Goal: Check status: Check status

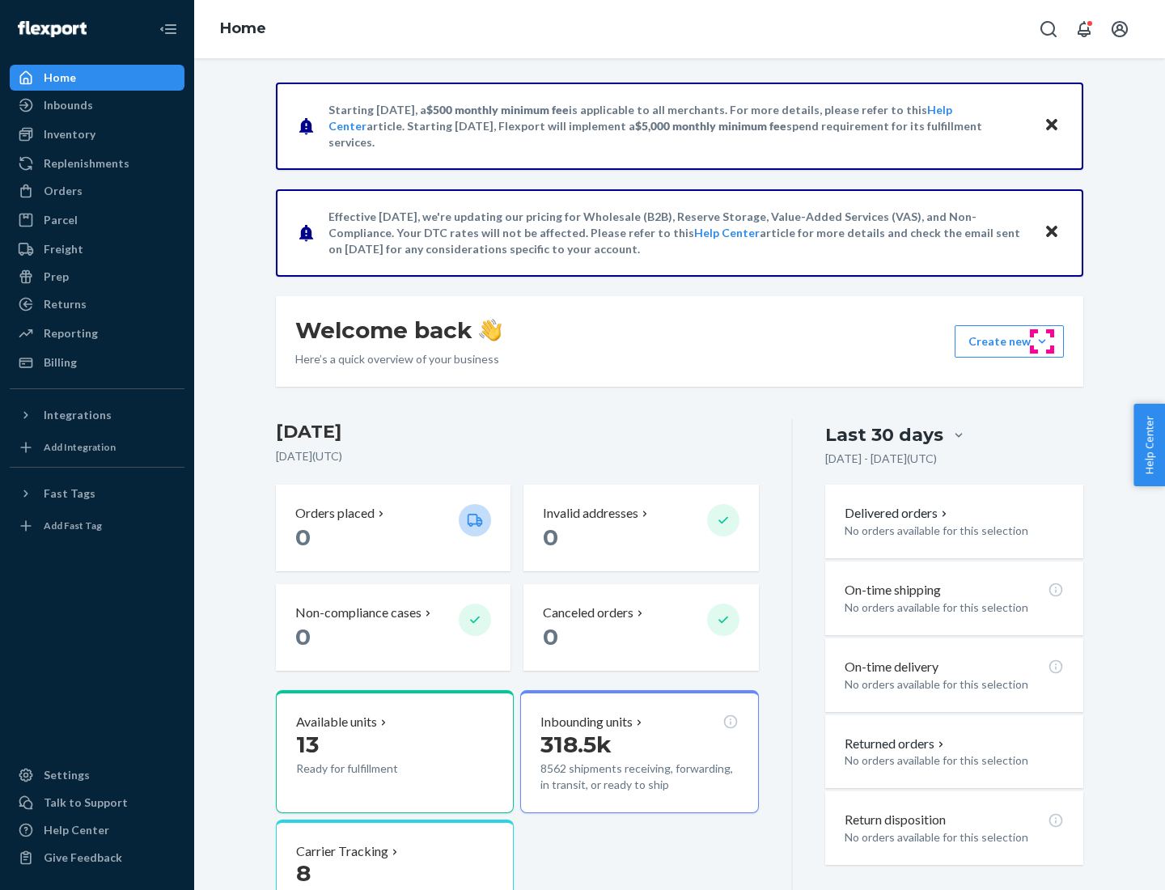
click at [1042, 341] on button "Create new Create new inbound Create new order Create new product" at bounding box center [1009, 341] width 109 height 32
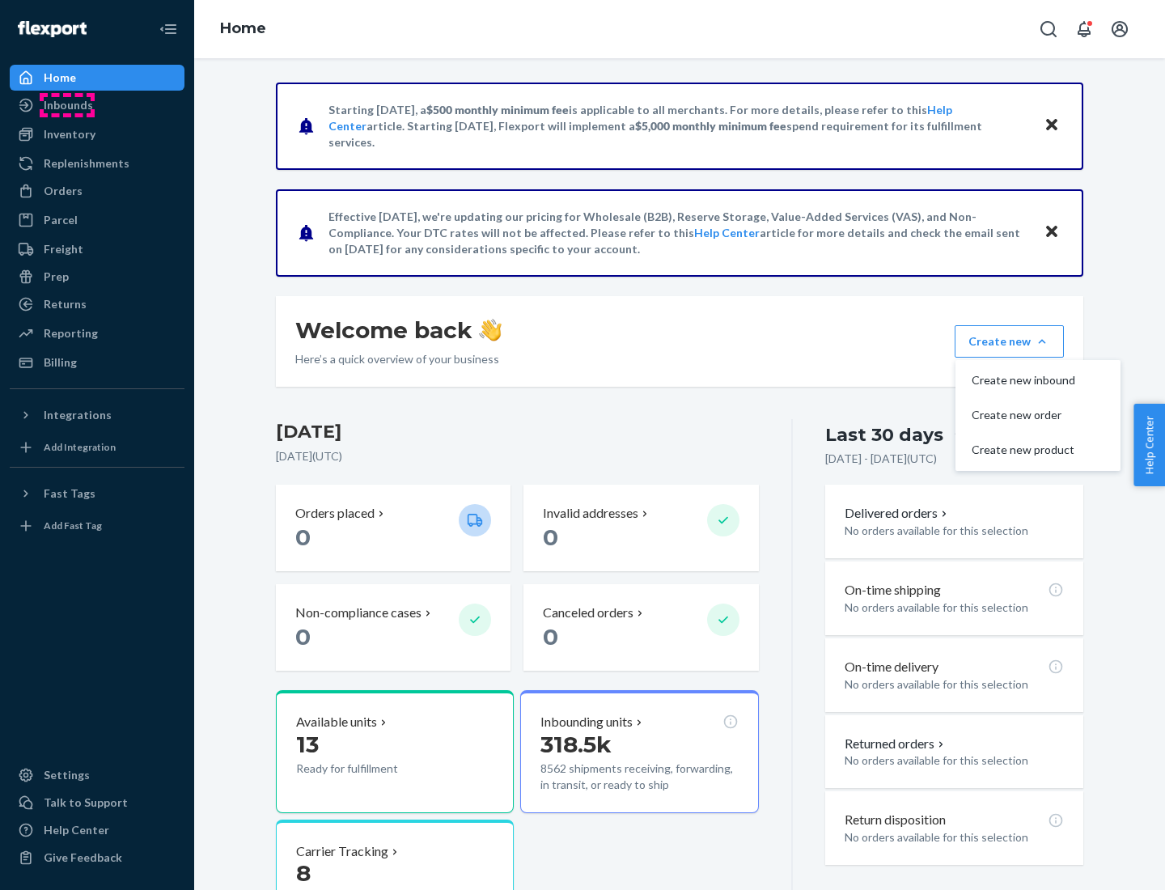
click at [67, 105] on div "Inbounds" at bounding box center [68, 105] width 49 height 16
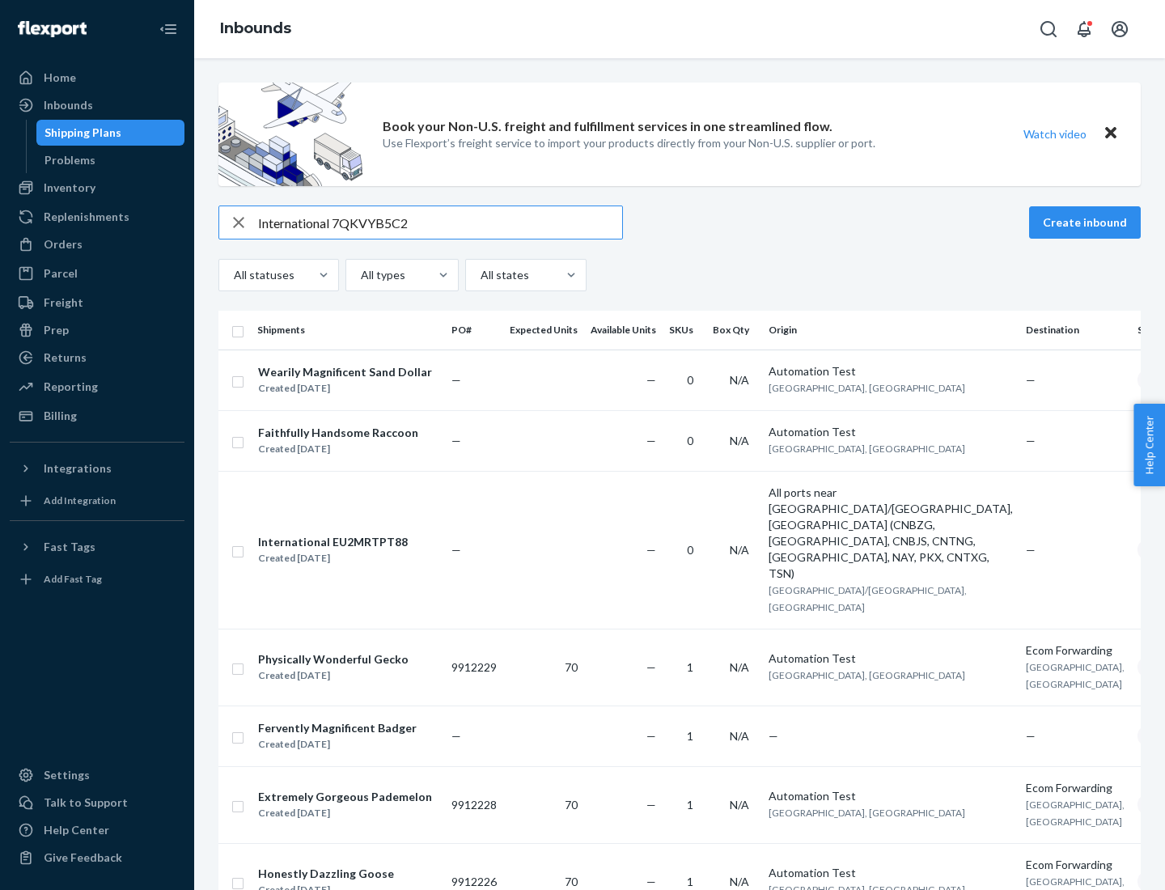
type input "International 7QKVYB5C29"
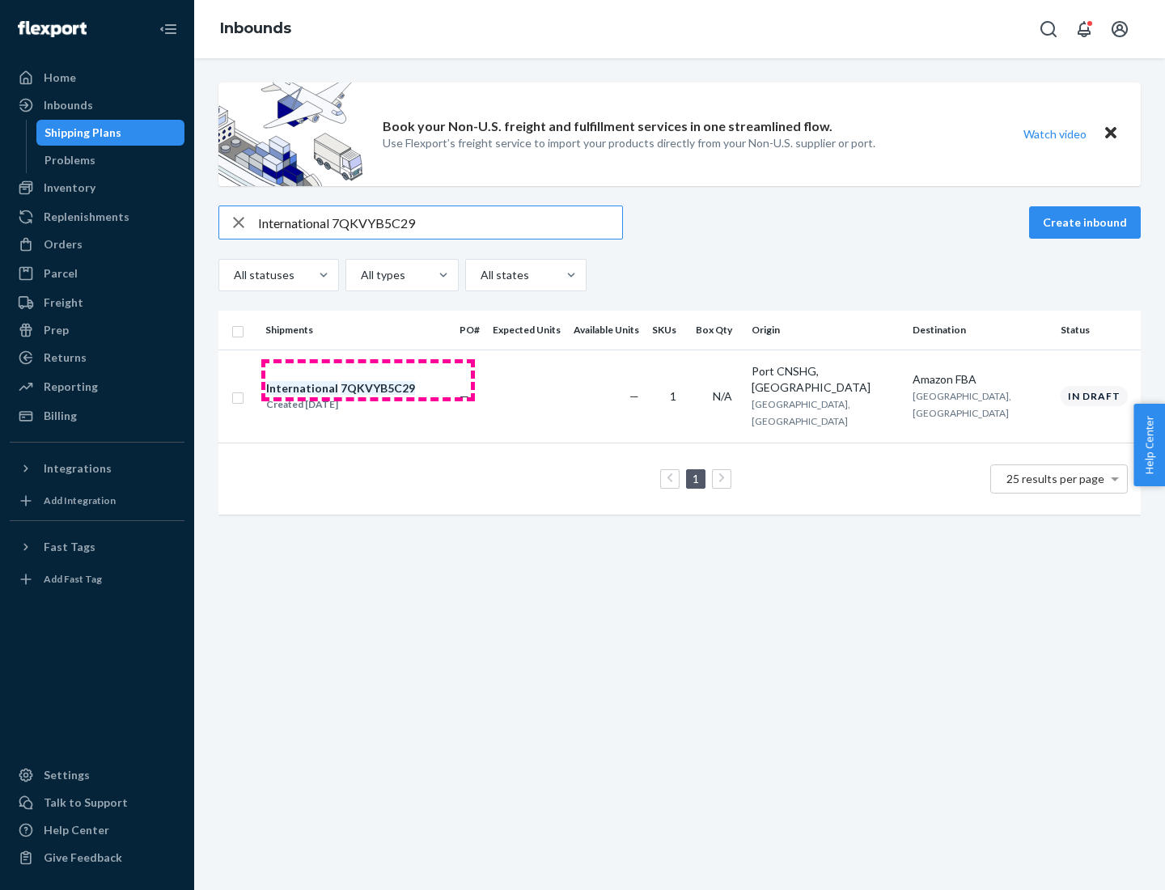
click at [368, 396] on div "Created [DATE]" at bounding box center [340, 404] width 149 height 16
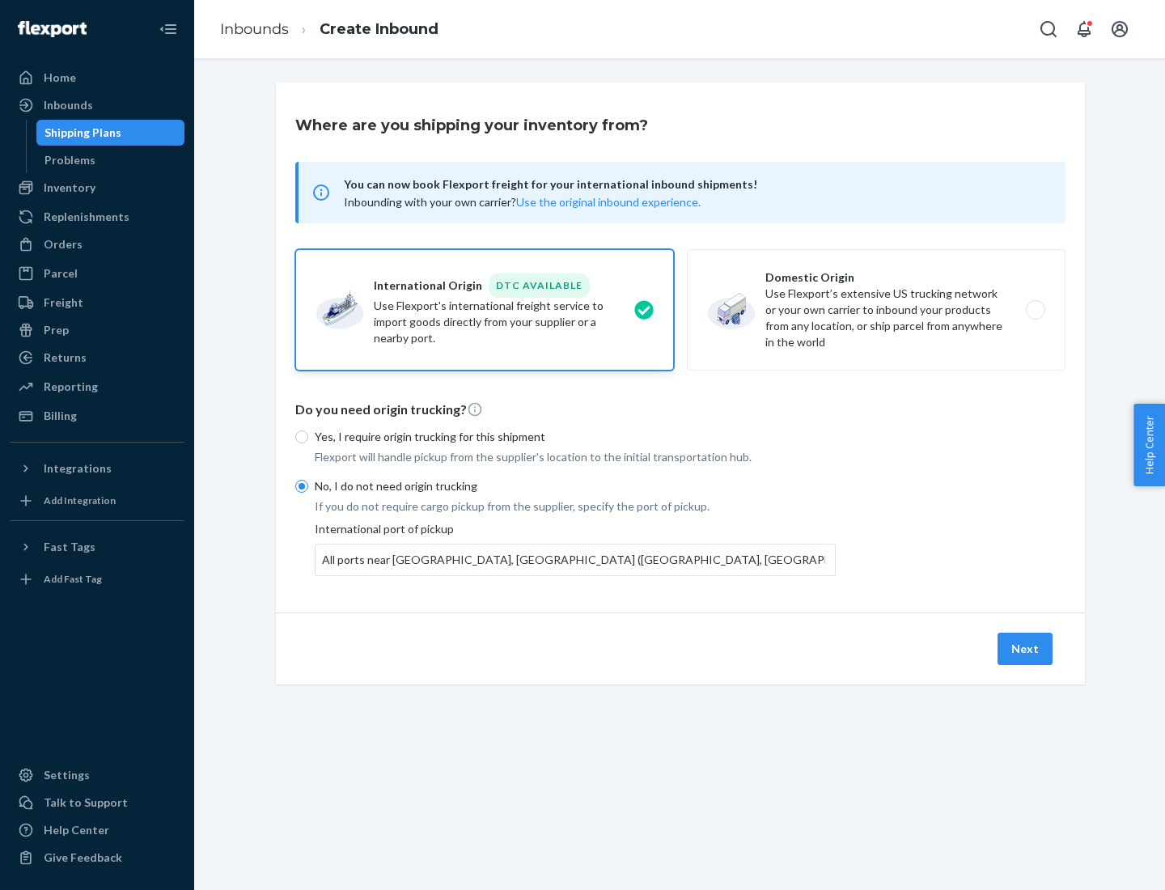
click at [1026, 648] on button "Next" at bounding box center [1025, 649] width 55 height 32
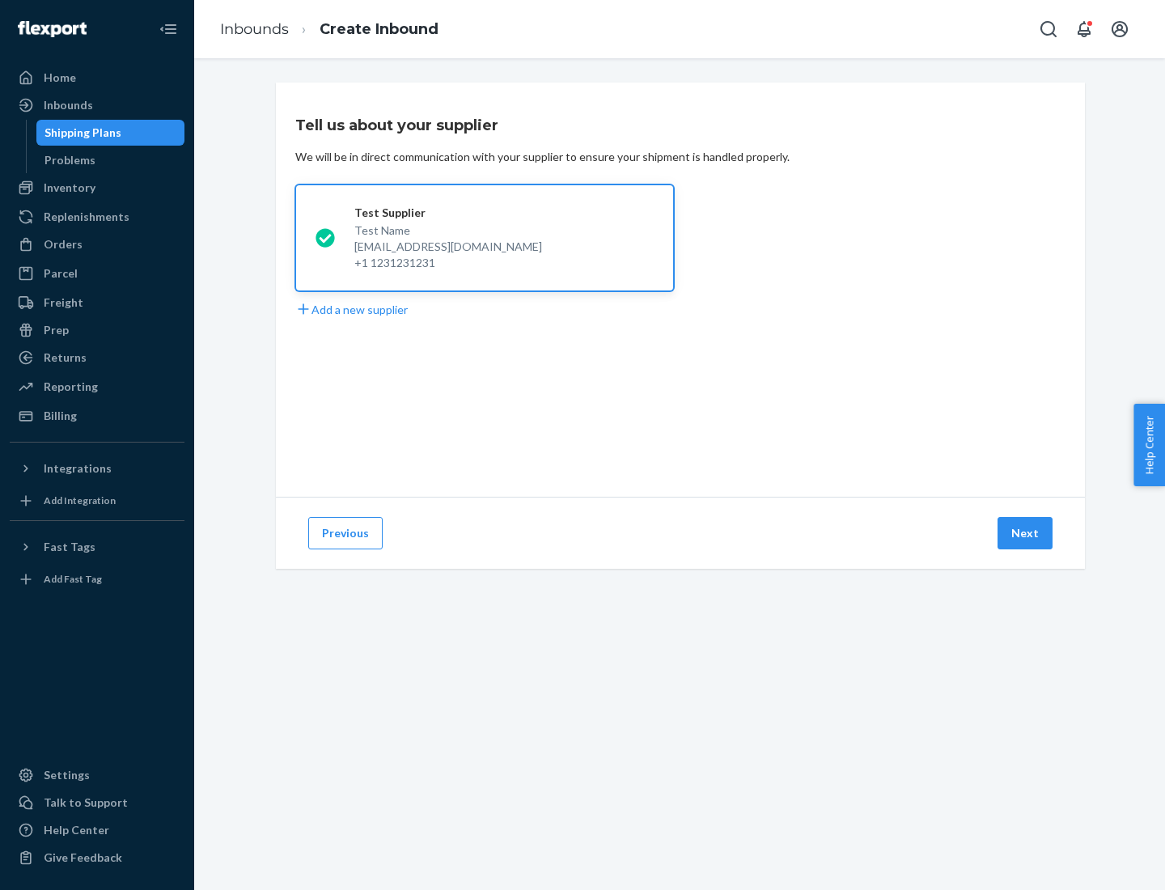
click at [1026, 533] on button "Next" at bounding box center [1025, 533] width 55 height 32
